Goal: Information Seeking & Learning: Check status

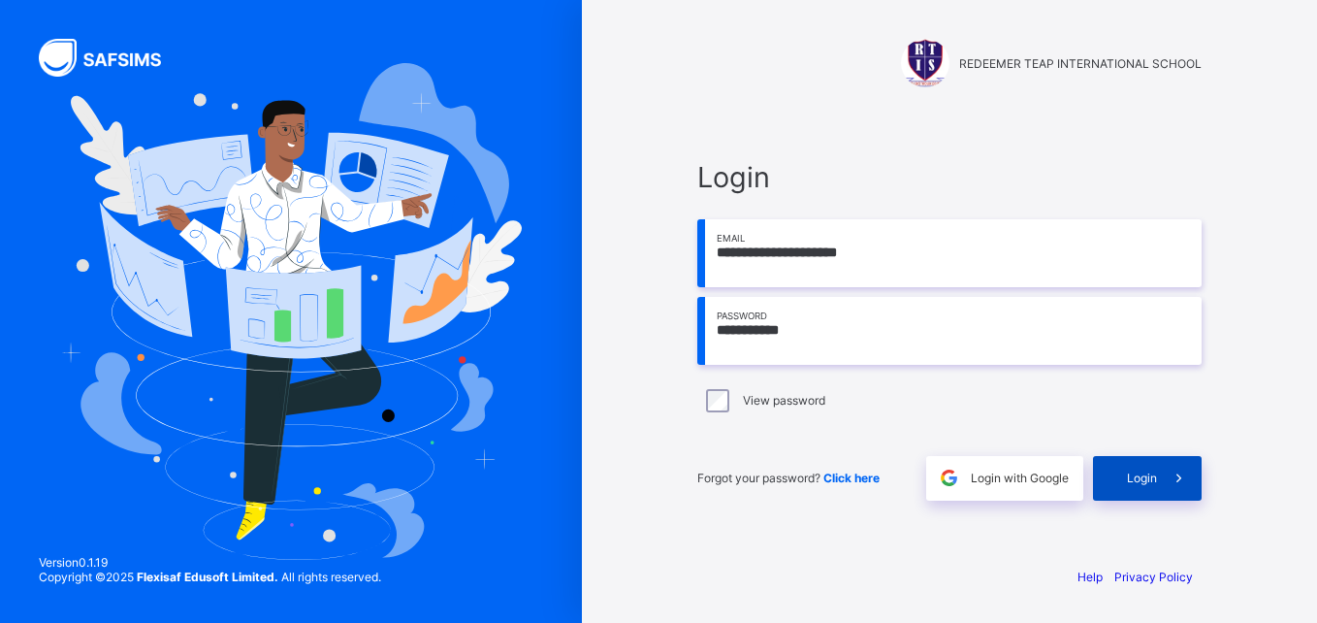
click at [1151, 472] on span "Login" at bounding box center [1142, 477] width 30 height 15
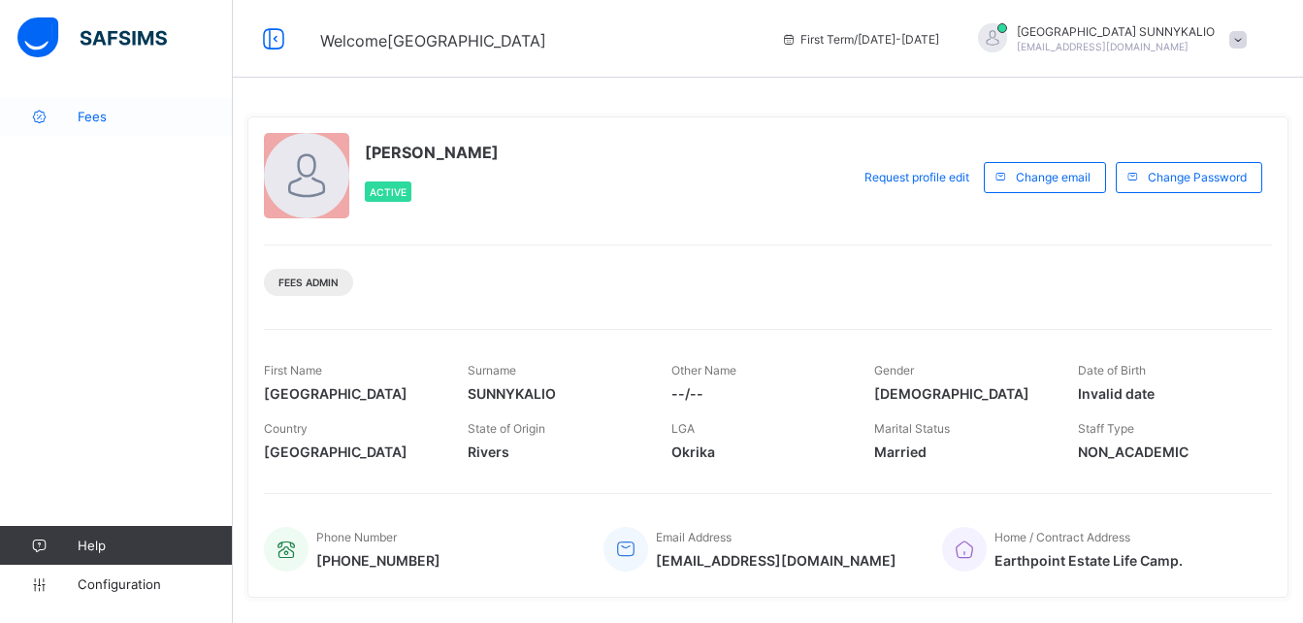
click at [126, 114] on span "Fees" at bounding box center [155, 117] width 155 height 16
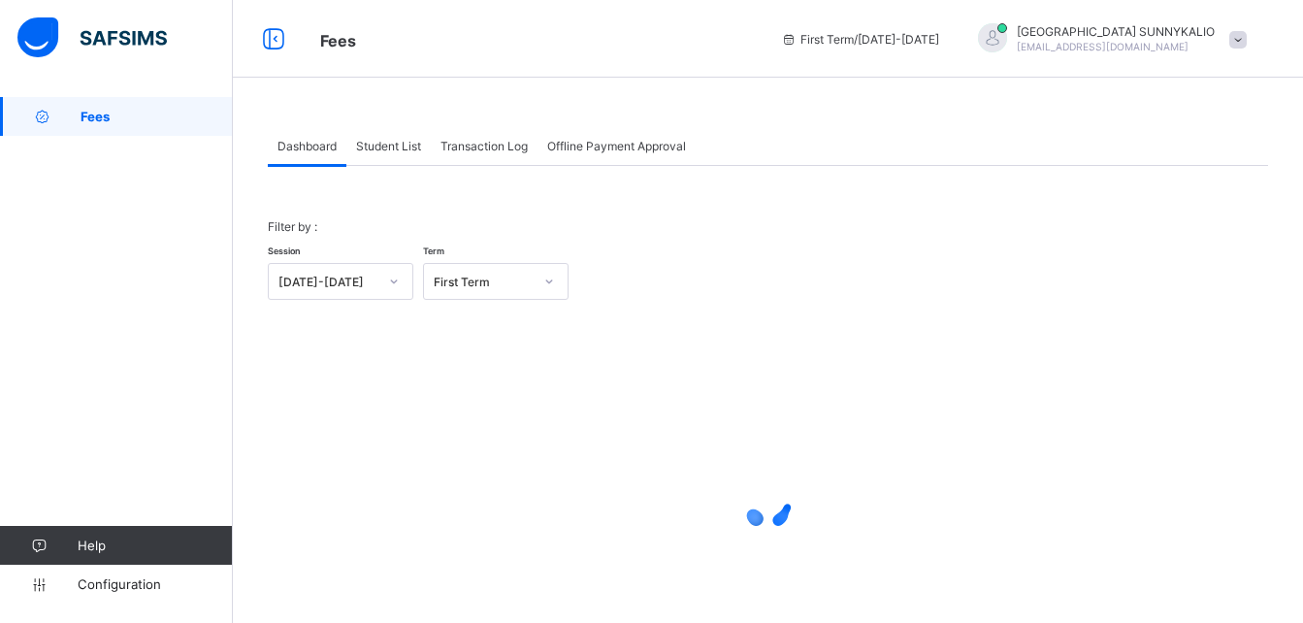
click at [384, 143] on span "Student List" at bounding box center [388, 146] width 65 height 15
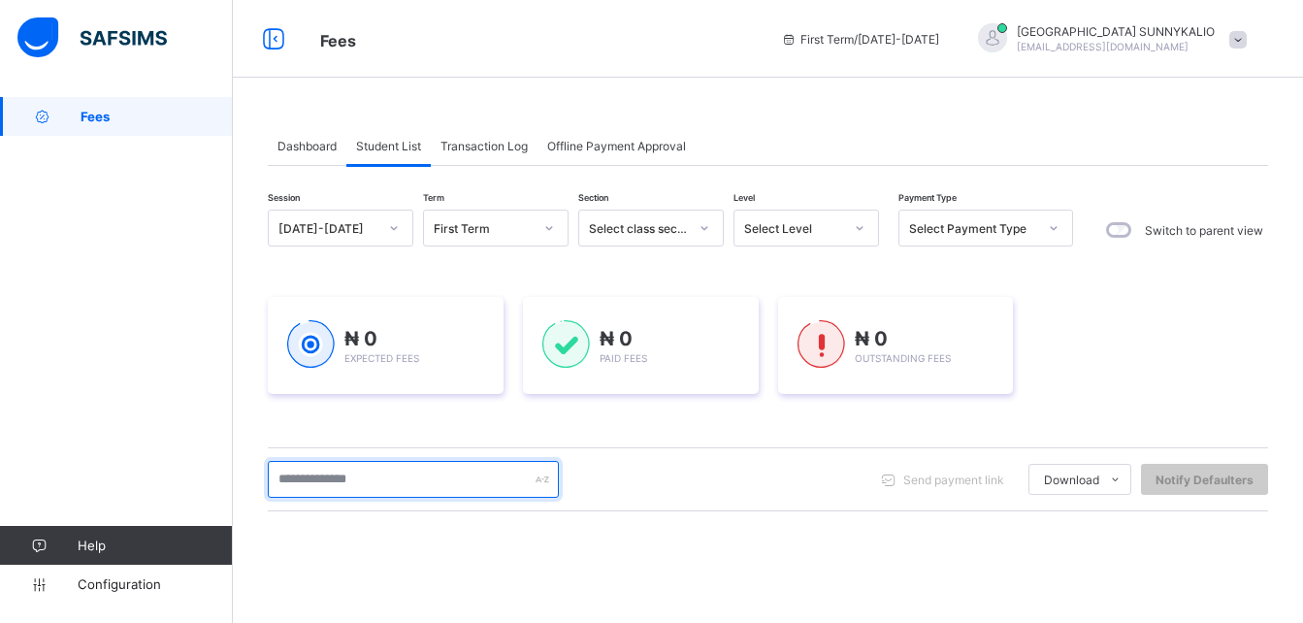
click at [331, 484] on input "text" at bounding box center [413, 479] width 291 height 37
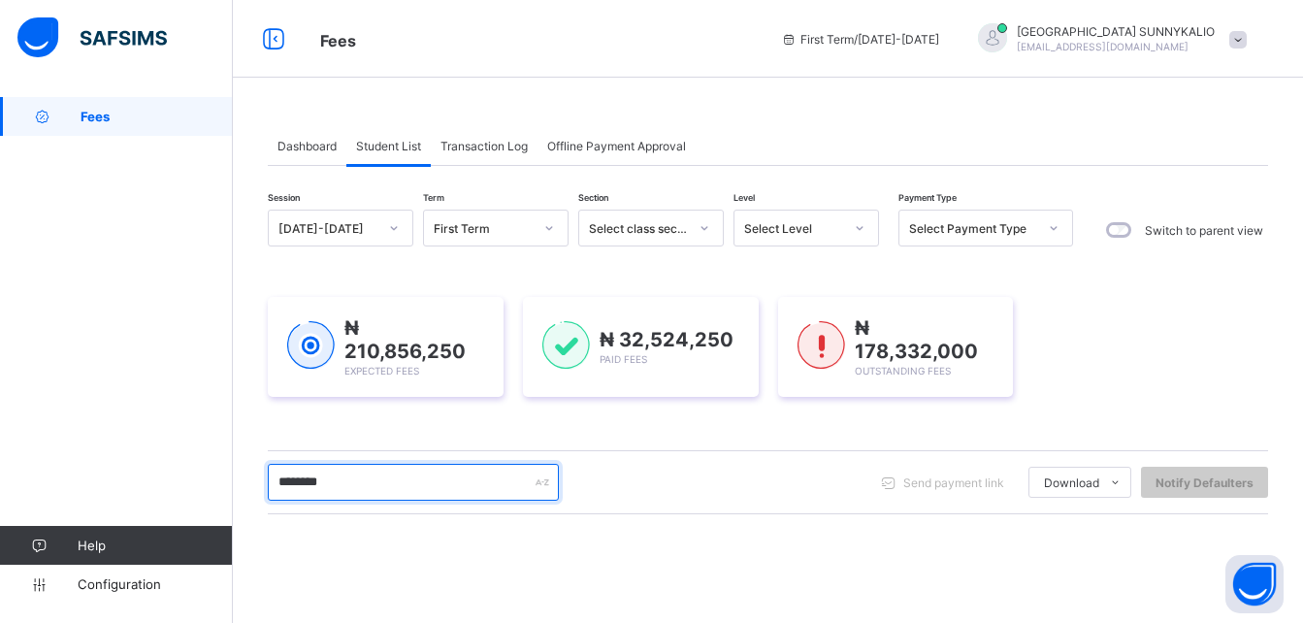
type input "********"
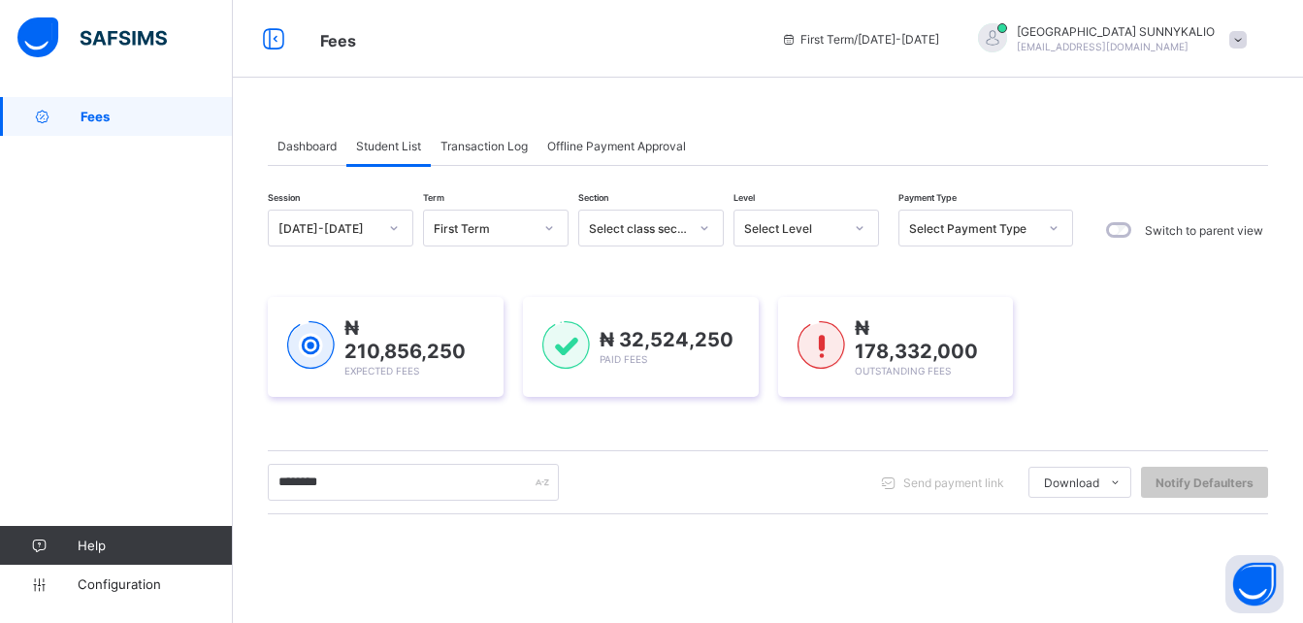
click at [303, 446] on div "Session [DATE]-[DATE] Term First Term Section Select class section Level Select…" at bounding box center [768, 555] width 1000 height 691
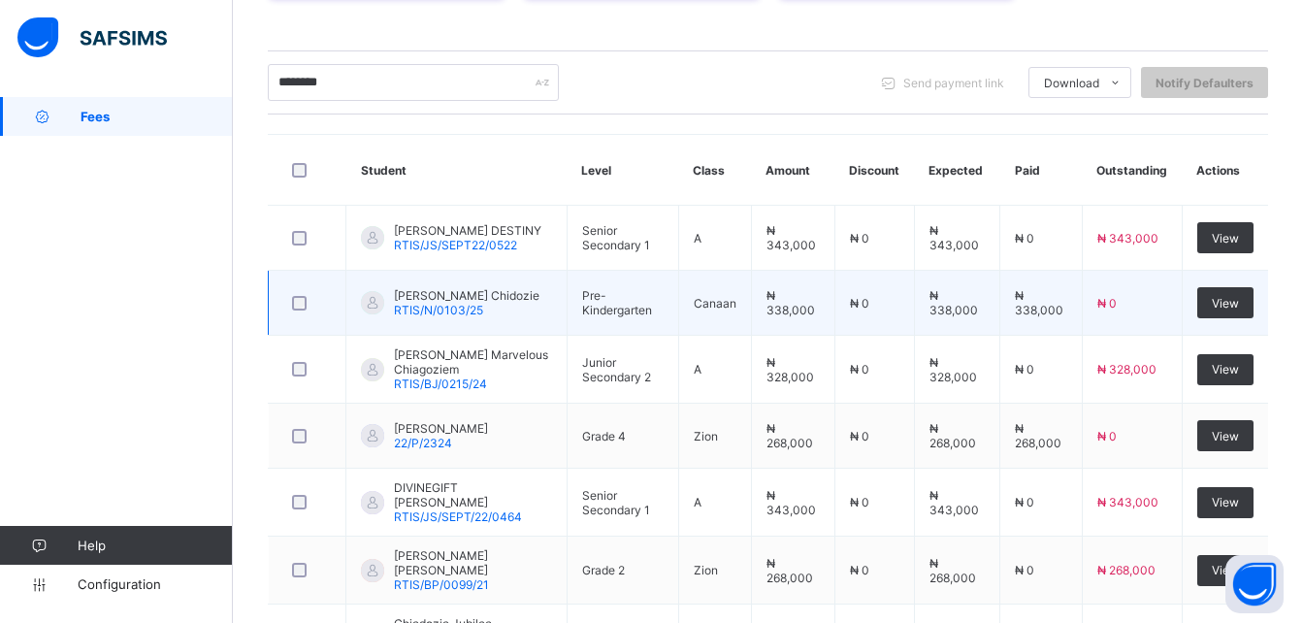
scroll to position [401, 0]
click at [1239, 299] on span "View" at bounding box center [1225, 302] width 27 height 15
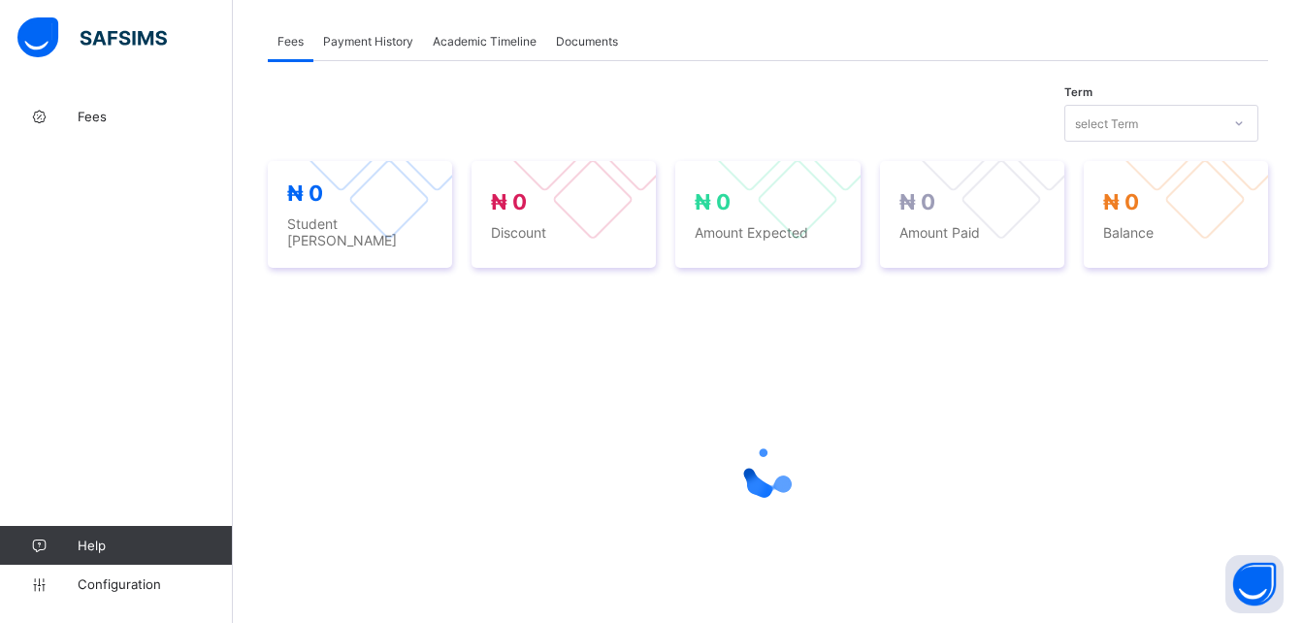
scroll to position [146, 0]
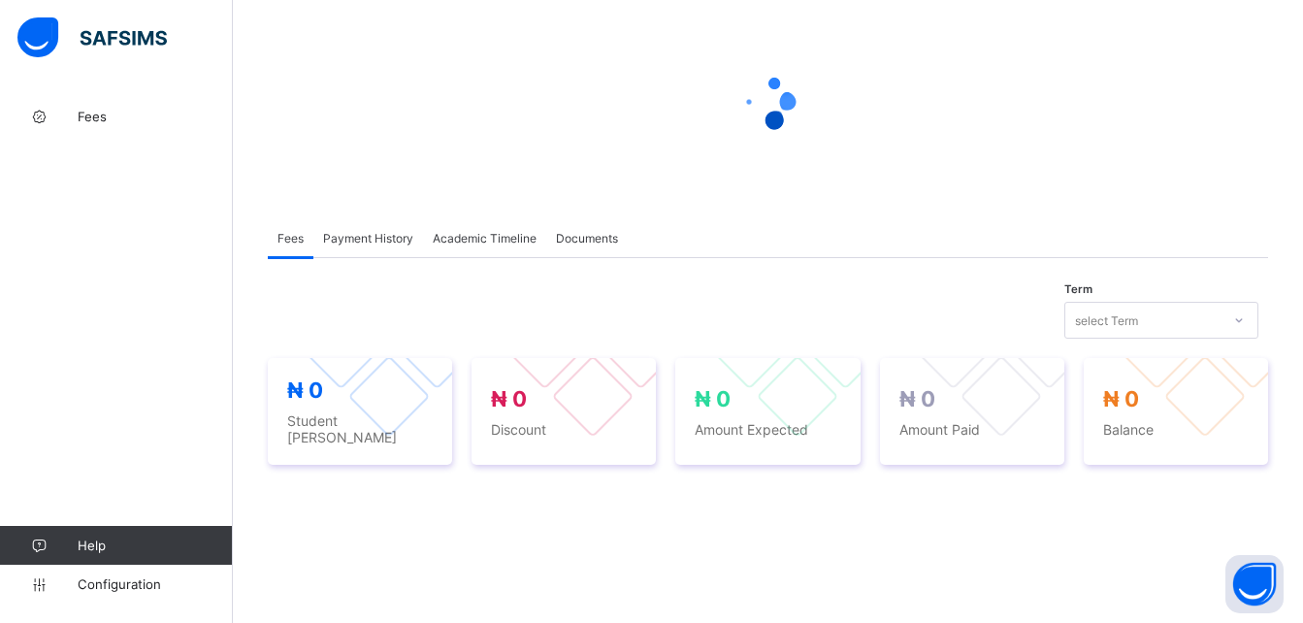
click at [397, 246] on div "Payment History" at bounding box center [368, 237] width 110 height 39
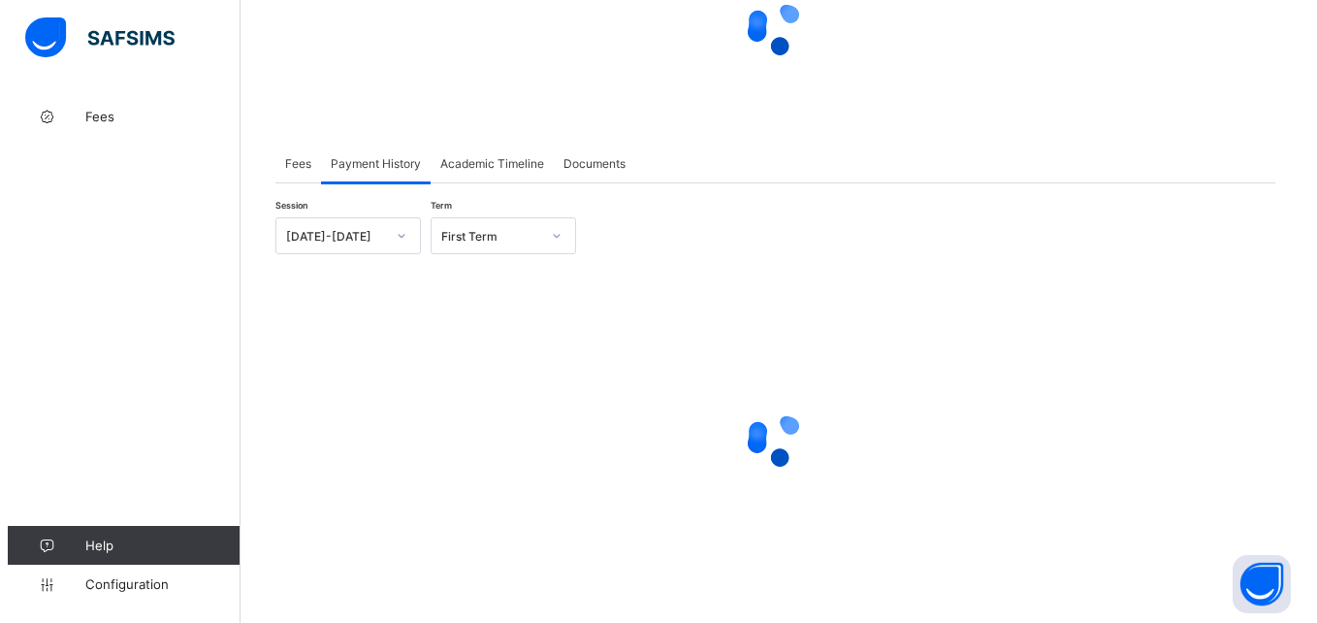
scroll to position [278, 0]
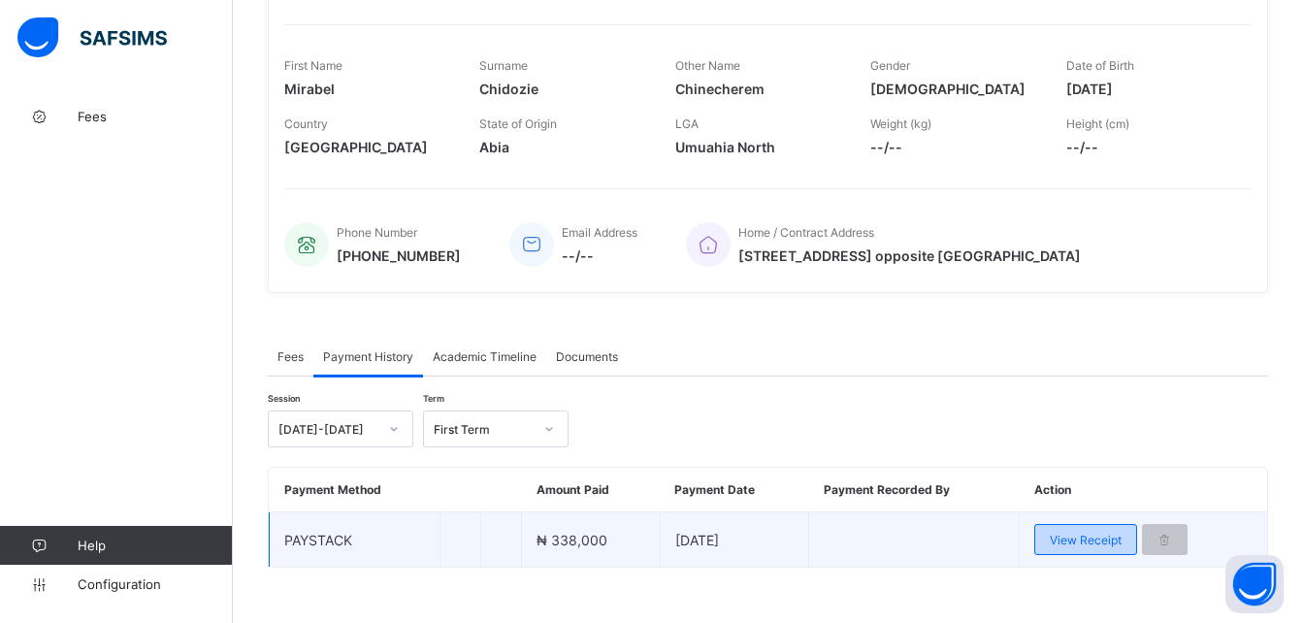
click at [1067, 549] on div "View Receipt" at bounding box center [1085, 539] width 103 height 31
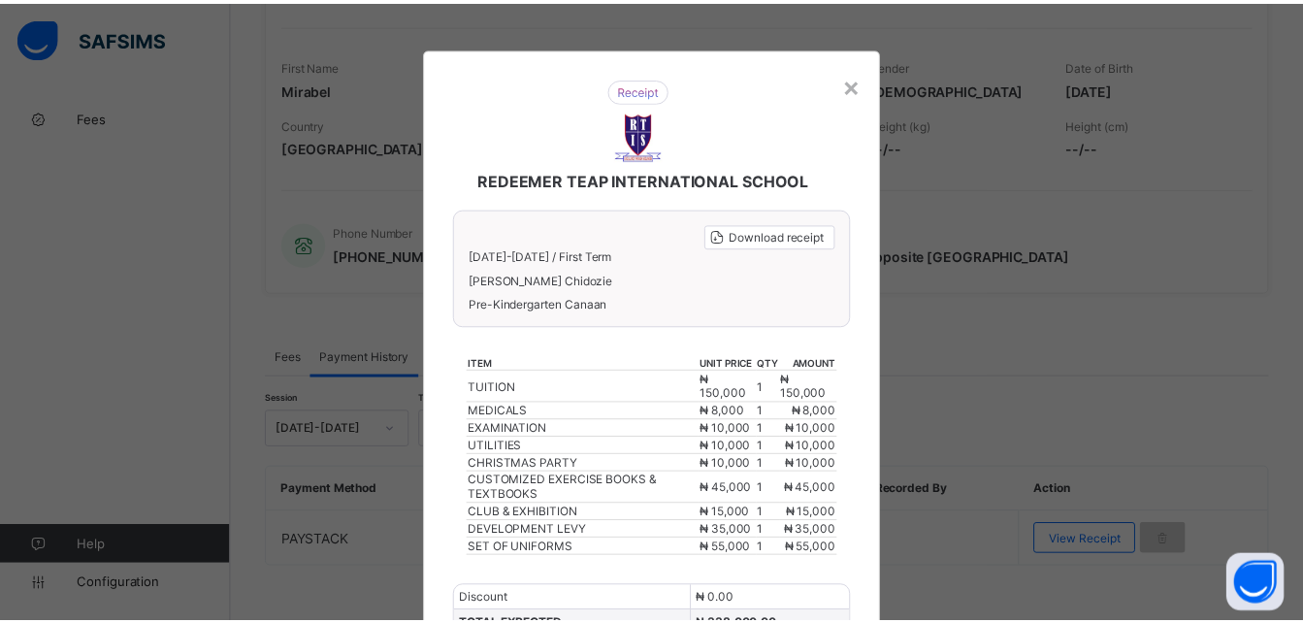
scroll to position [0, 0]
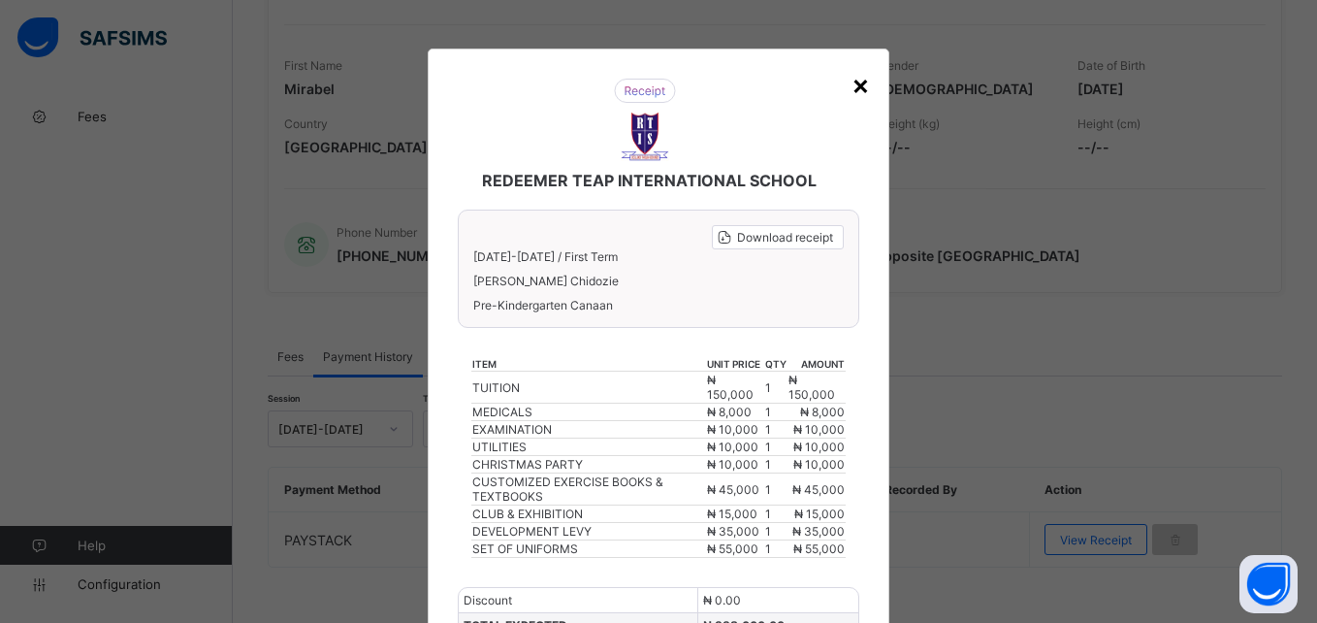
click at [860, 93] on div "×" at bounding box center [861, 84] width 18 height 33
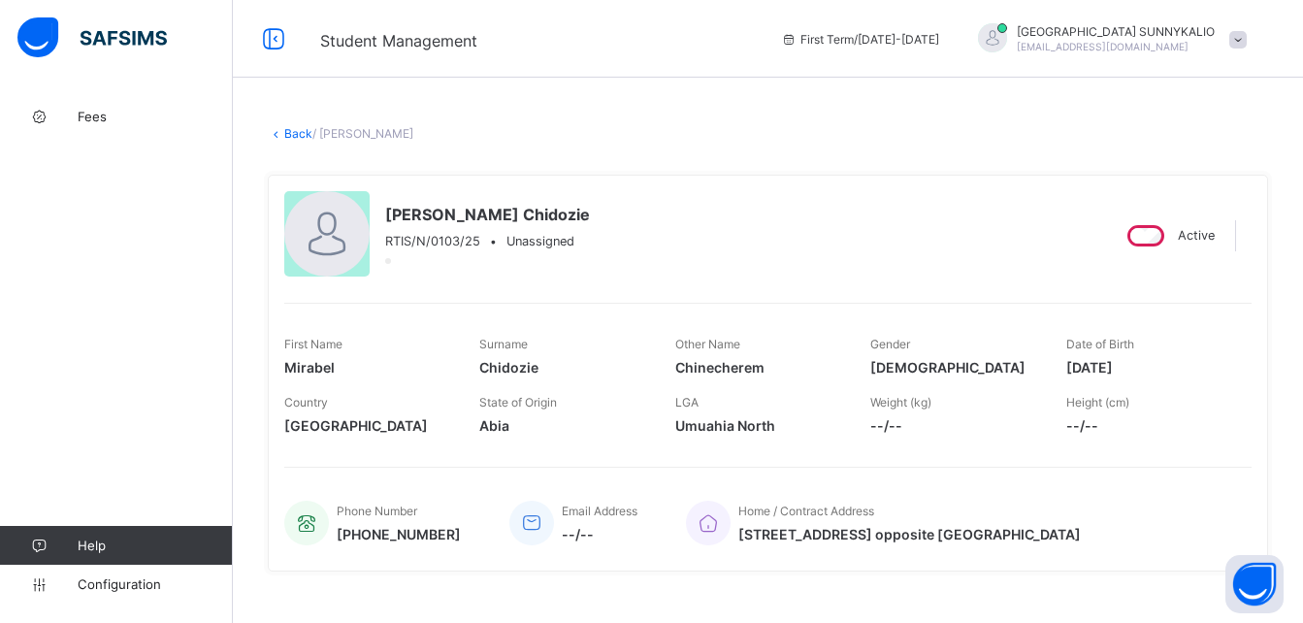
click at [297, 126] on link "Back" at bounding box center [298, 133] width 28 height 15
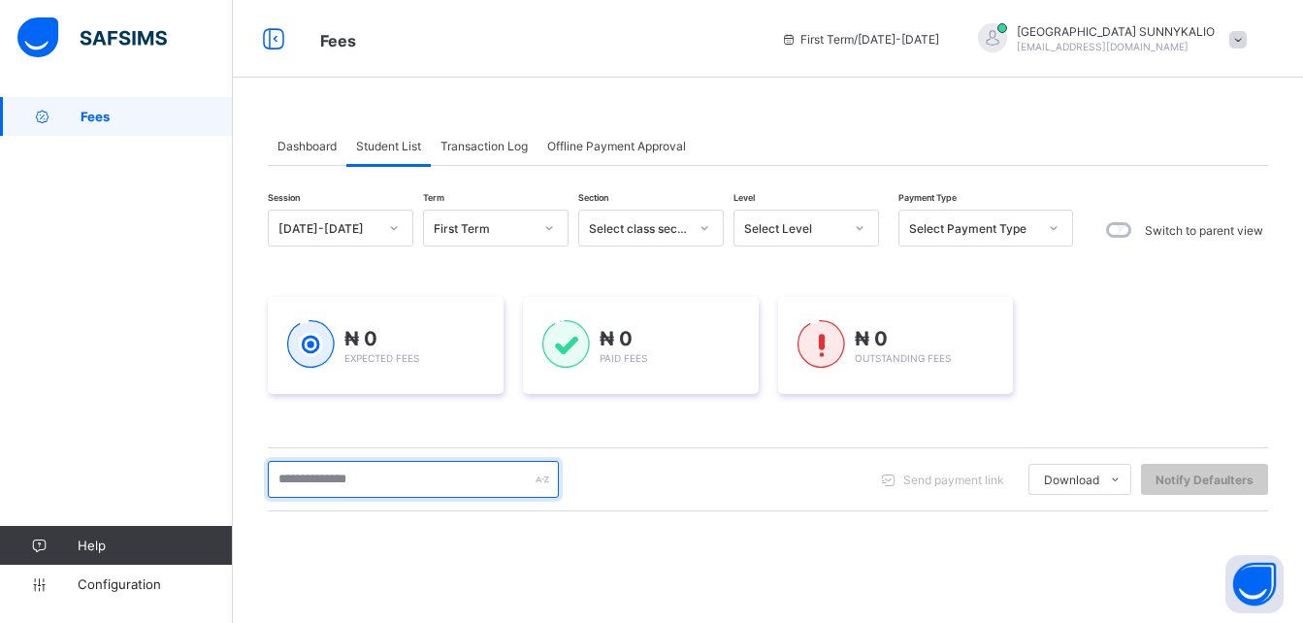
click at [376, 481] on input "text" at bounding box center [413, 479] width 291 height 37
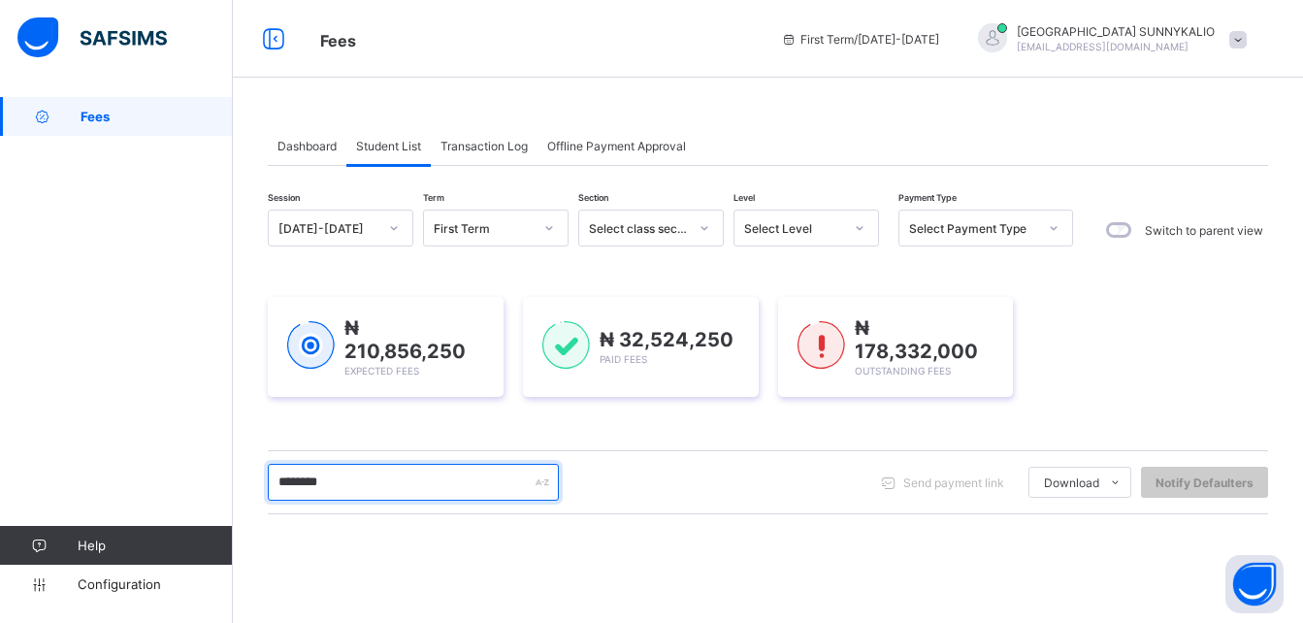
type input "********"
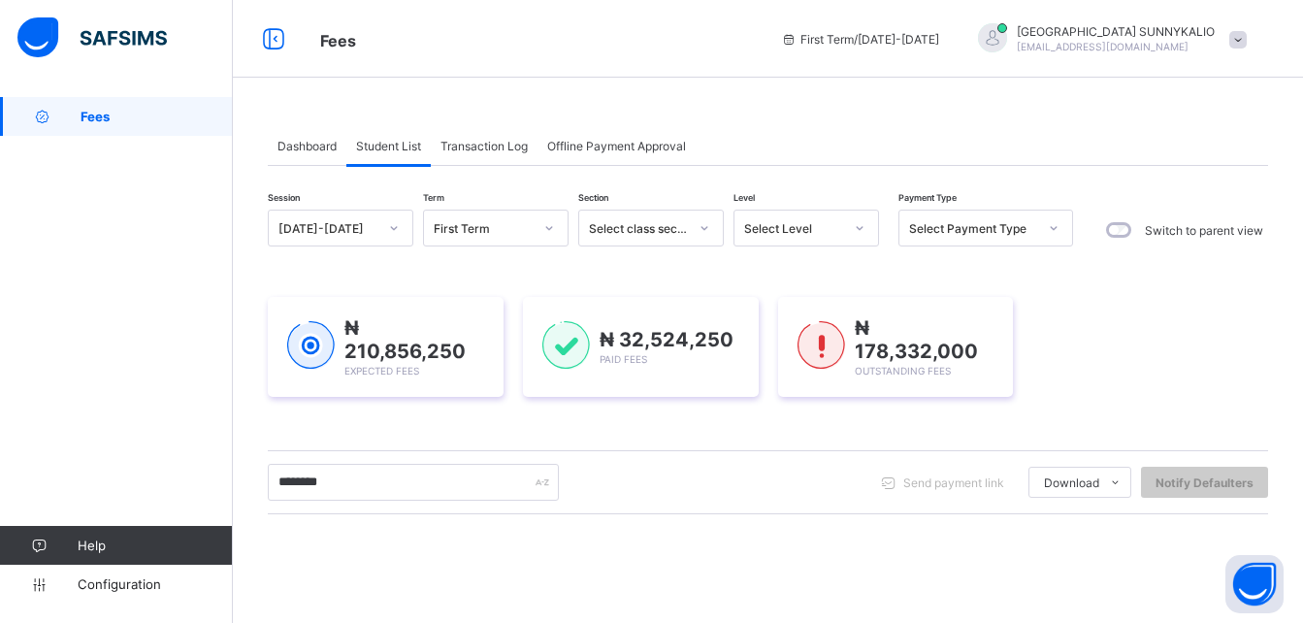
click at [413, 445] on div "Session [DATE]-[DATE] Term First Term Section Select class section Level Select…" at bounding box center [768, 555] width 1000 height 691
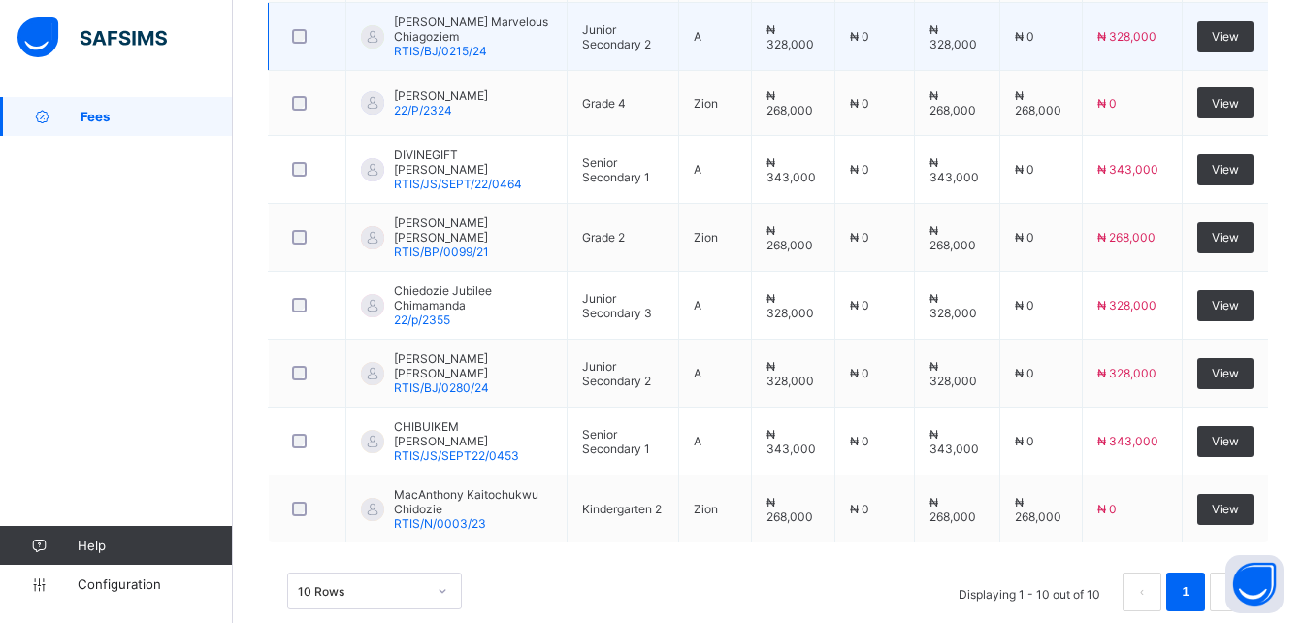
scroll to position [761, 0]
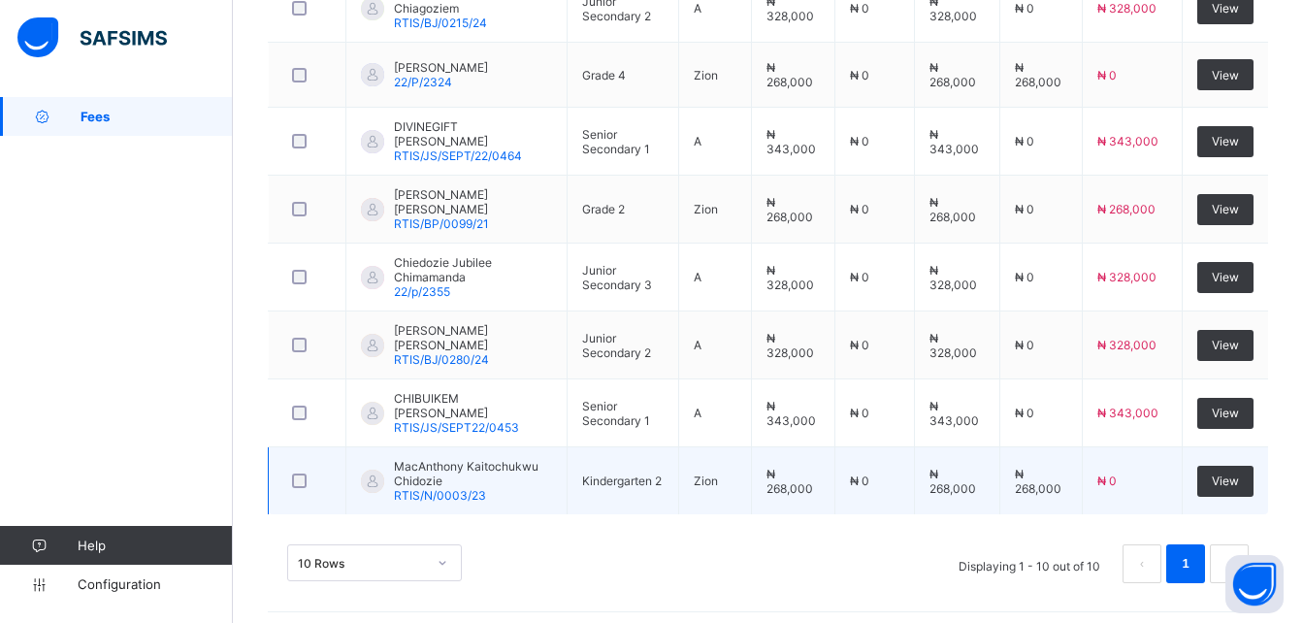
click at [420, 488] on span "RTIS/N/0003/23" at bounding box center [440, 495] width 92 height 15
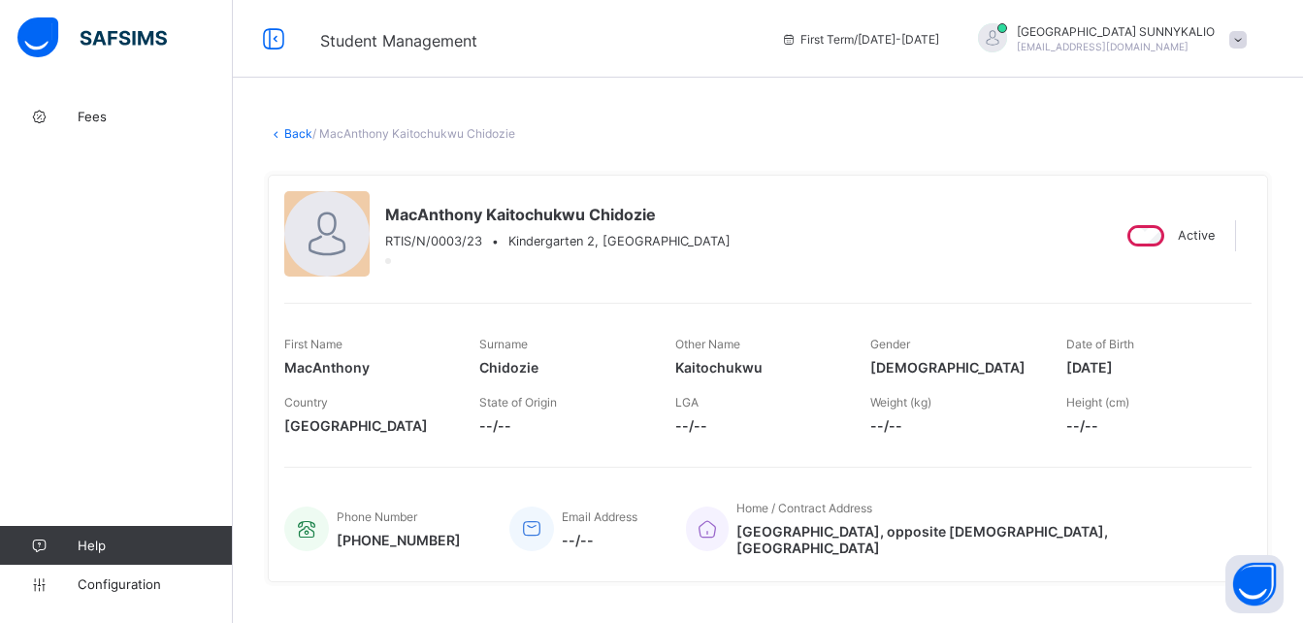
click at [338, 390] on div "Country [GEOGRAPHIC_DATA]" at bounding box center [367, 414] width 166 height 58
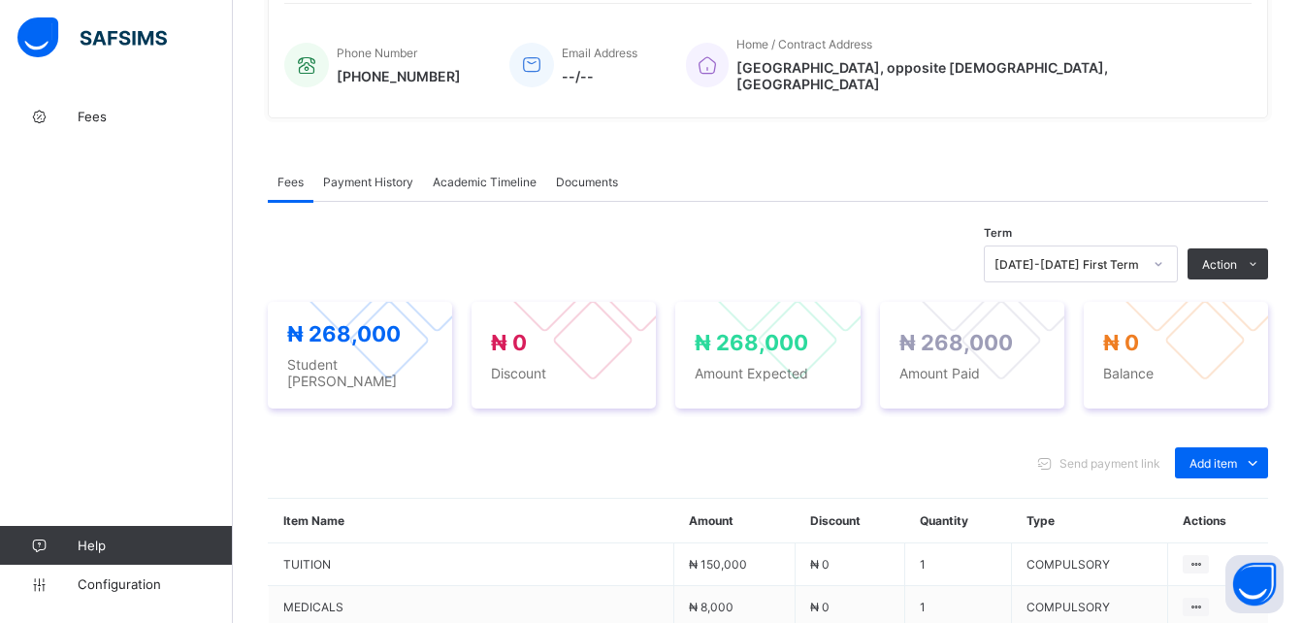
scroll to position [485, 0]
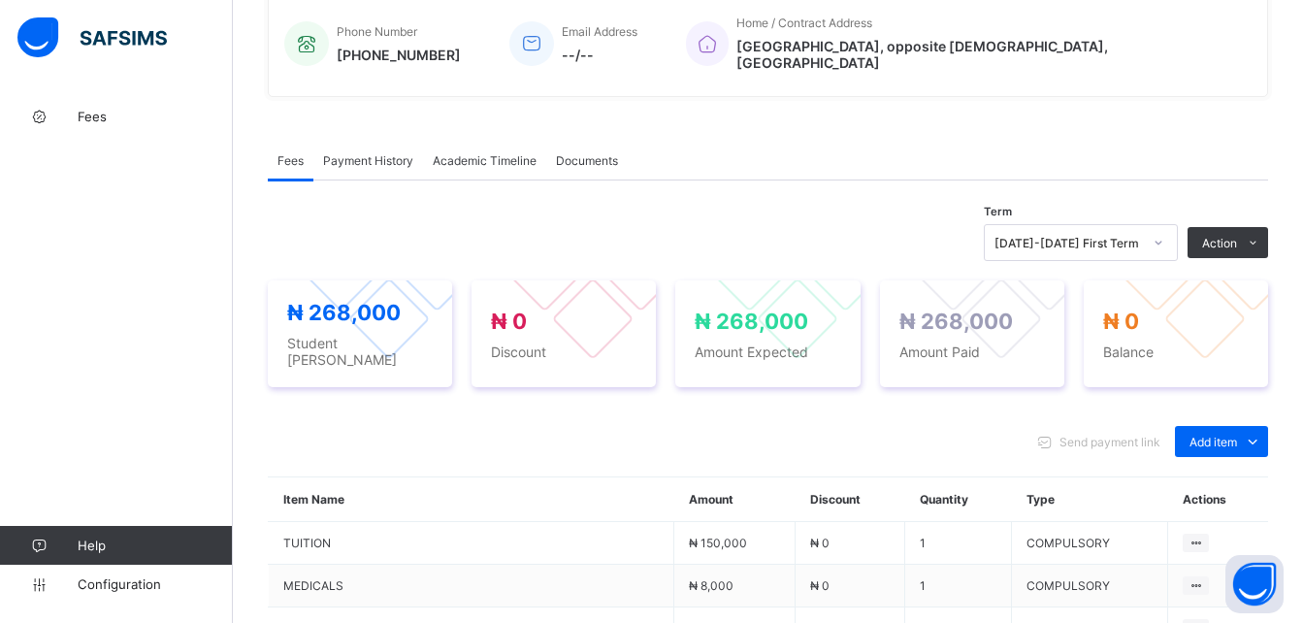
click at [357, 141] on div "Payment History" at bounding box center [368, 160] width 110 height 39
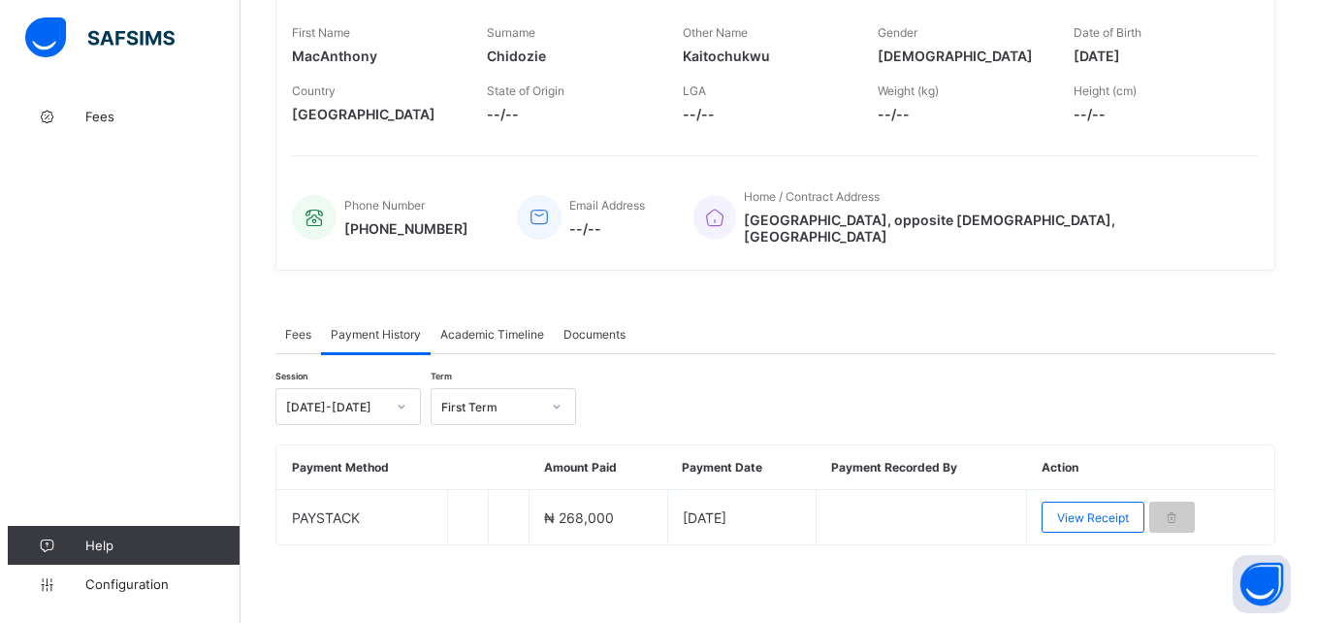
scroll to position [301, 0]
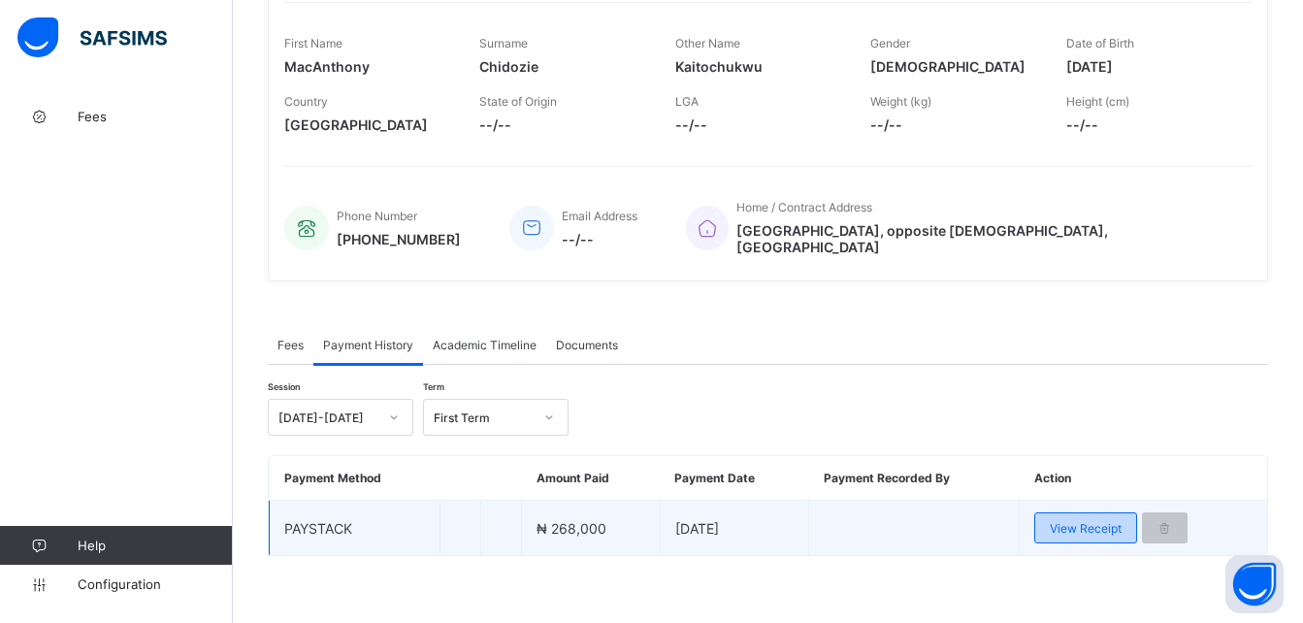
click at [1088, 521] on span "View Receipt" at bounding box center [1086, 528] width 72 height 15
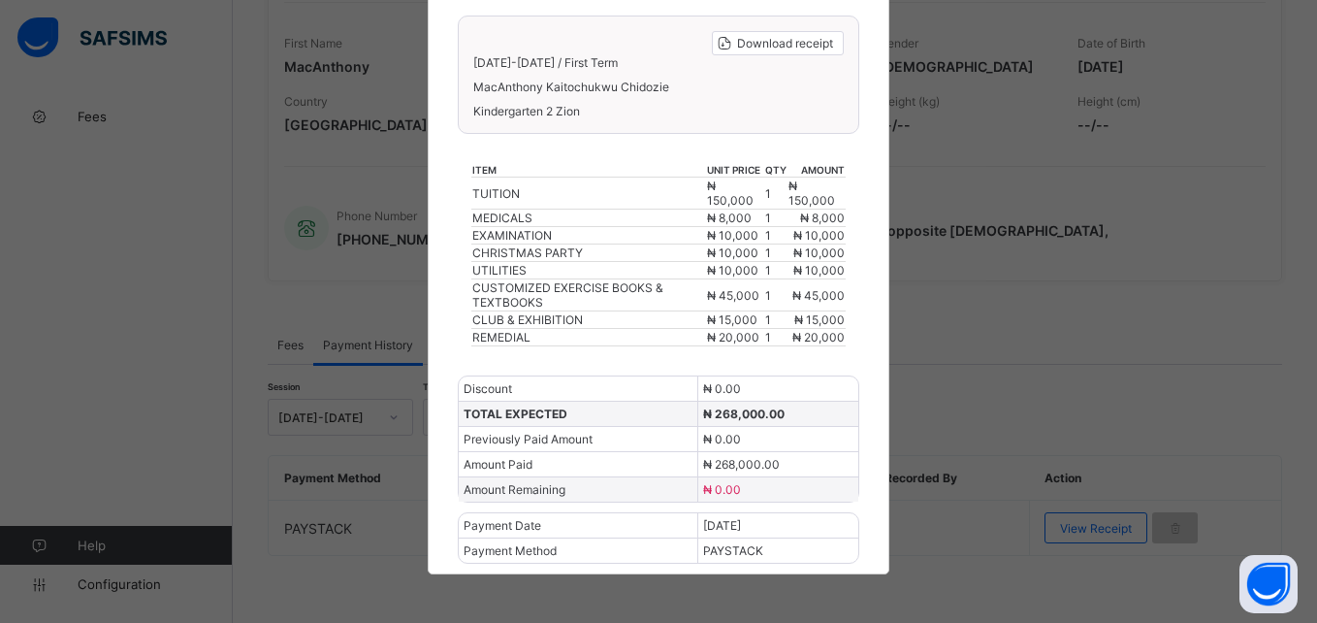
scroll to position [170, 0]
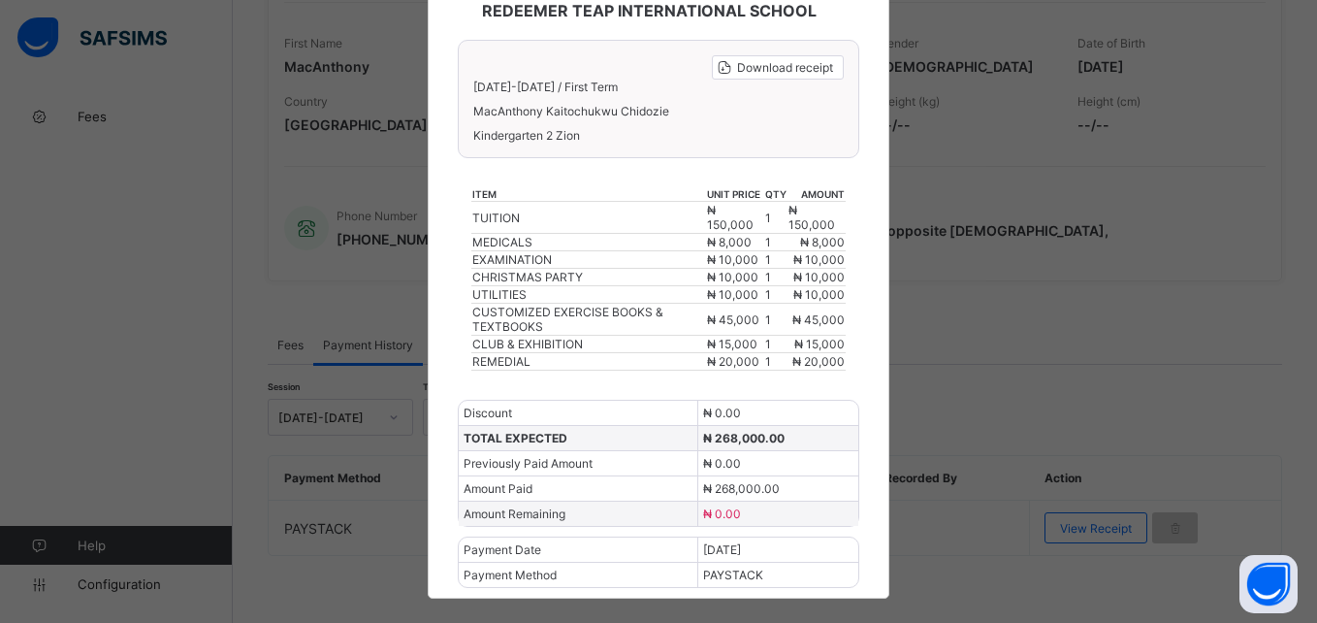
click at [1026, 285] on div "× REDEEMER TEAP INTERNATIONAL SCHOOL Download receipt [DATE]-[DATE] / First Ter…" at bounding box center [658, 311] width 1317 height 623
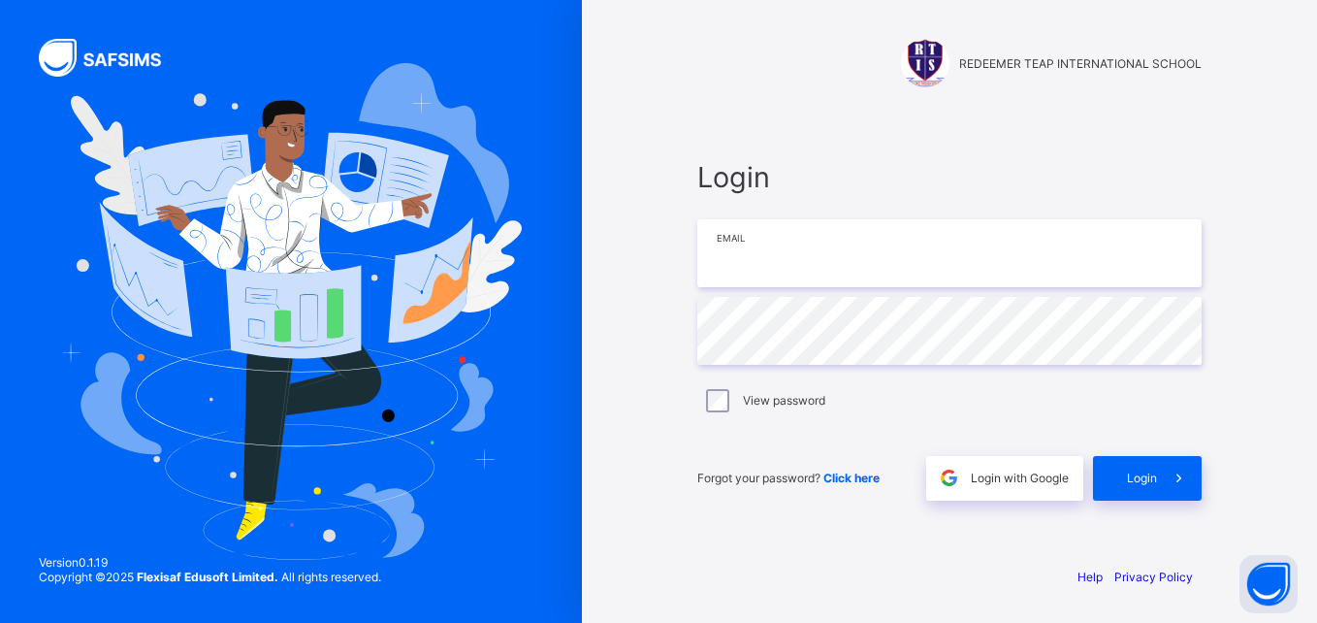
type input "**********"
